Goal: Information Seeking & Learning: Learn about a topic

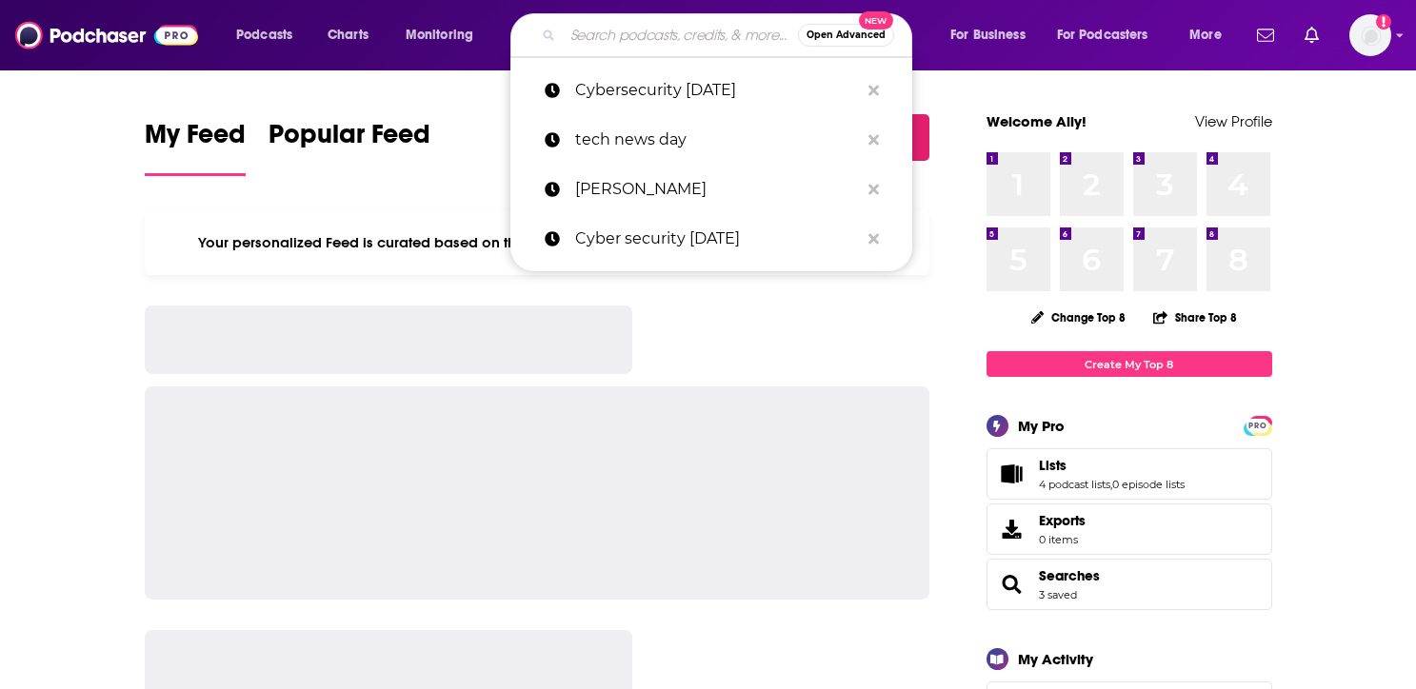
click at [617, 31] on input "Search podcasts, credits, & more..." at bounding box center [680, 35] width 235 height 30
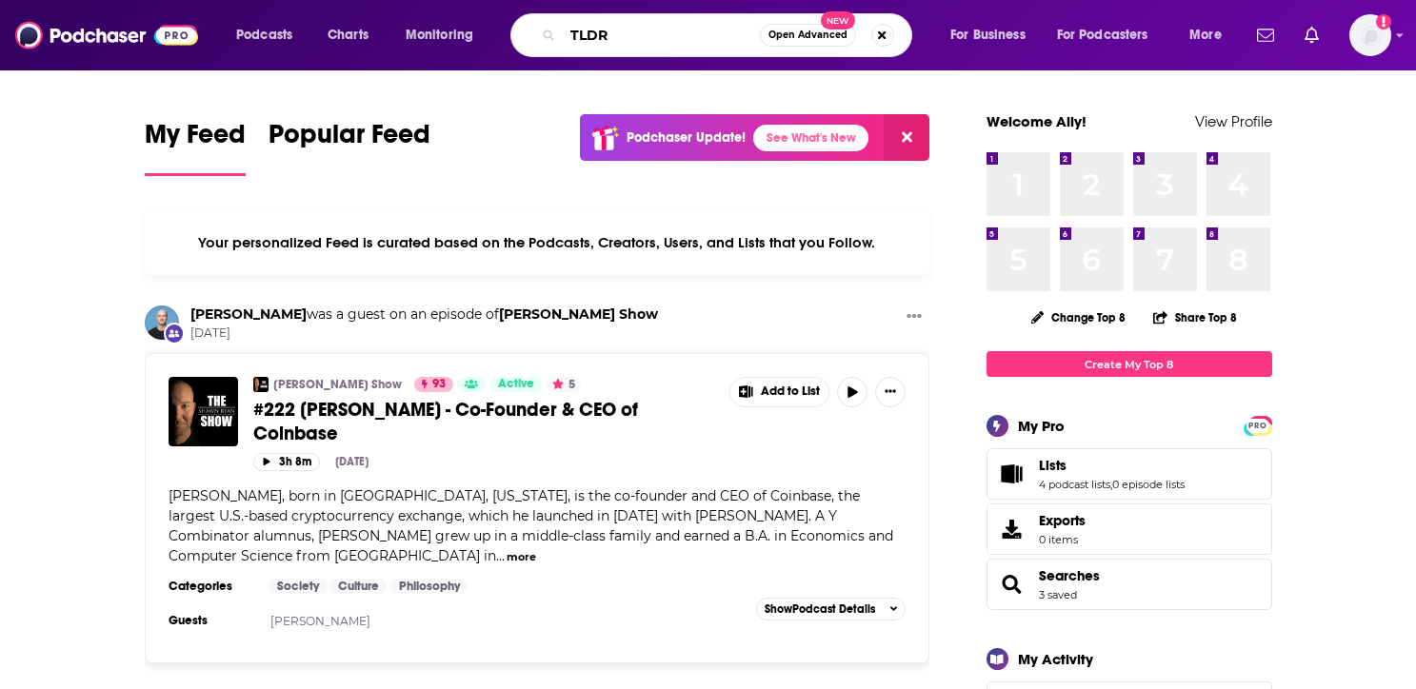
type input "TLDR"
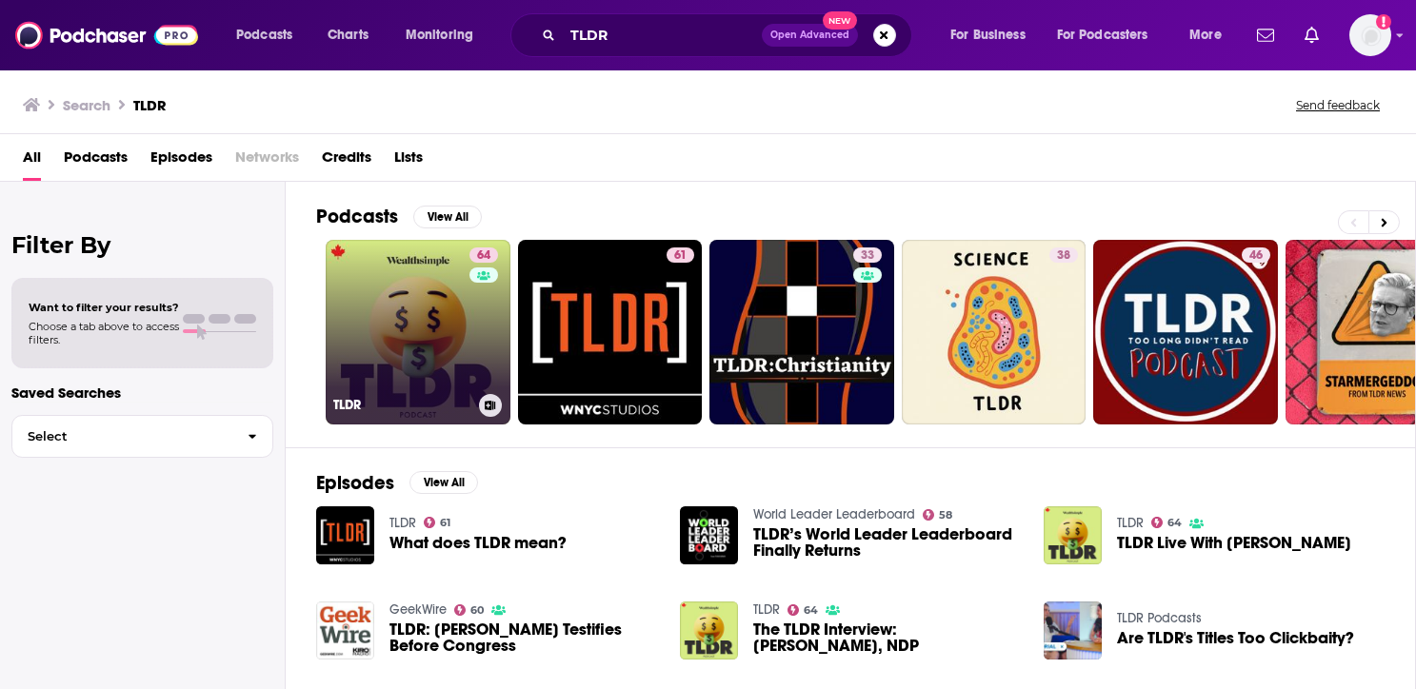
click at [410, 278] on link "64 TLDR" at bounding box center [418, 332] width 185 height 185
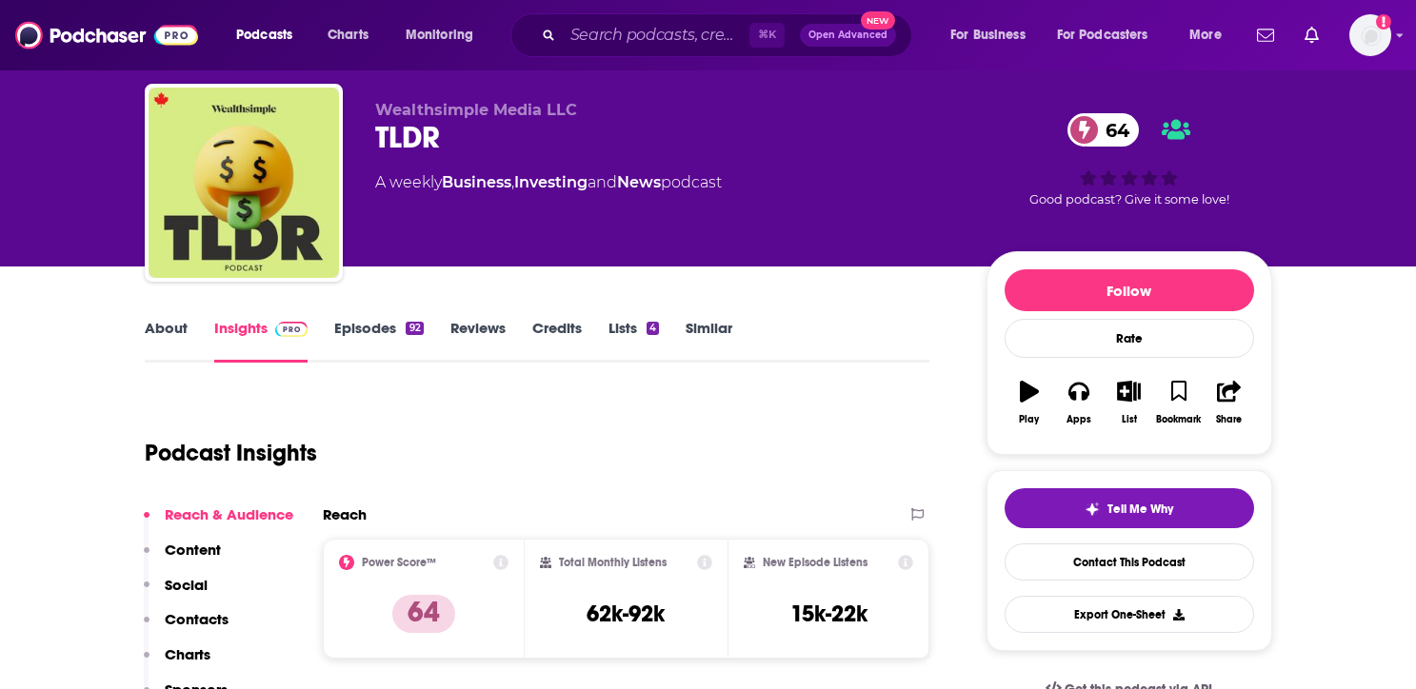
scroll to position [169, 0]
